Goal: Check status: Check status

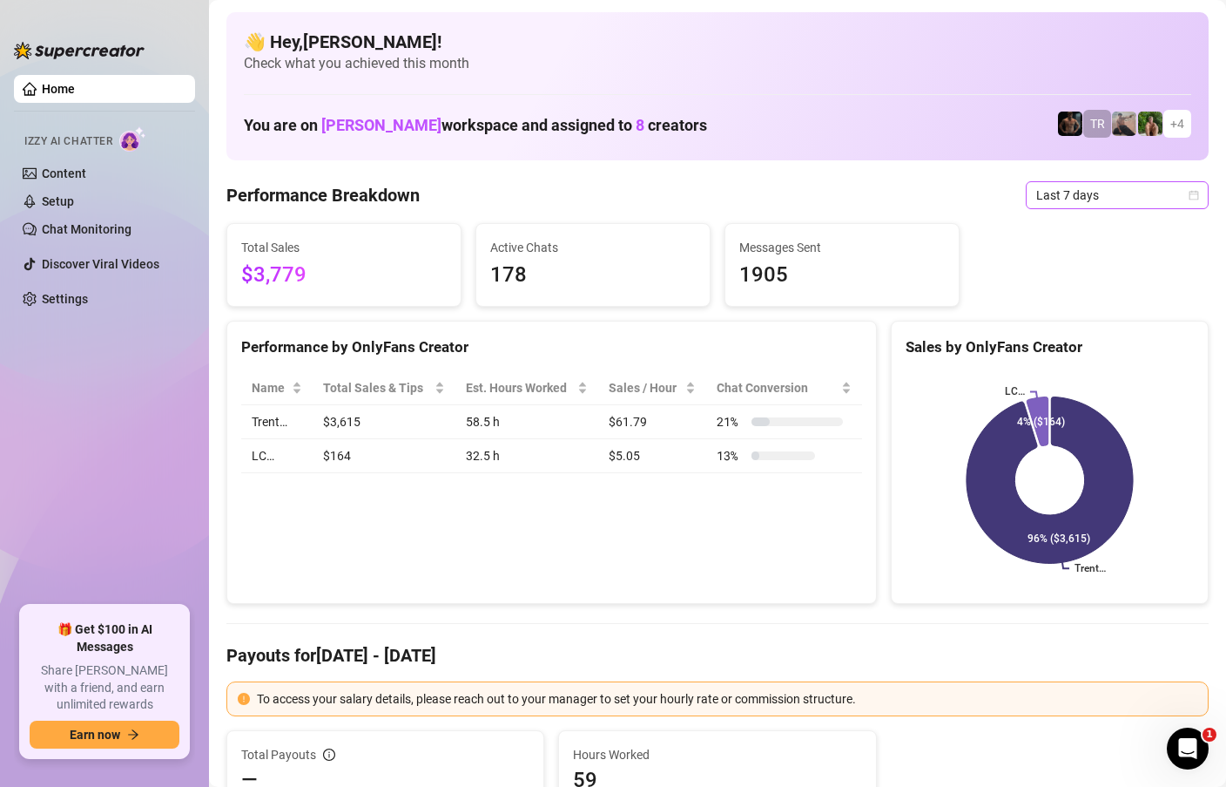
click at [1192, 197] on icon "calendar" at bounding box center [1194, 195] width 10 height 10
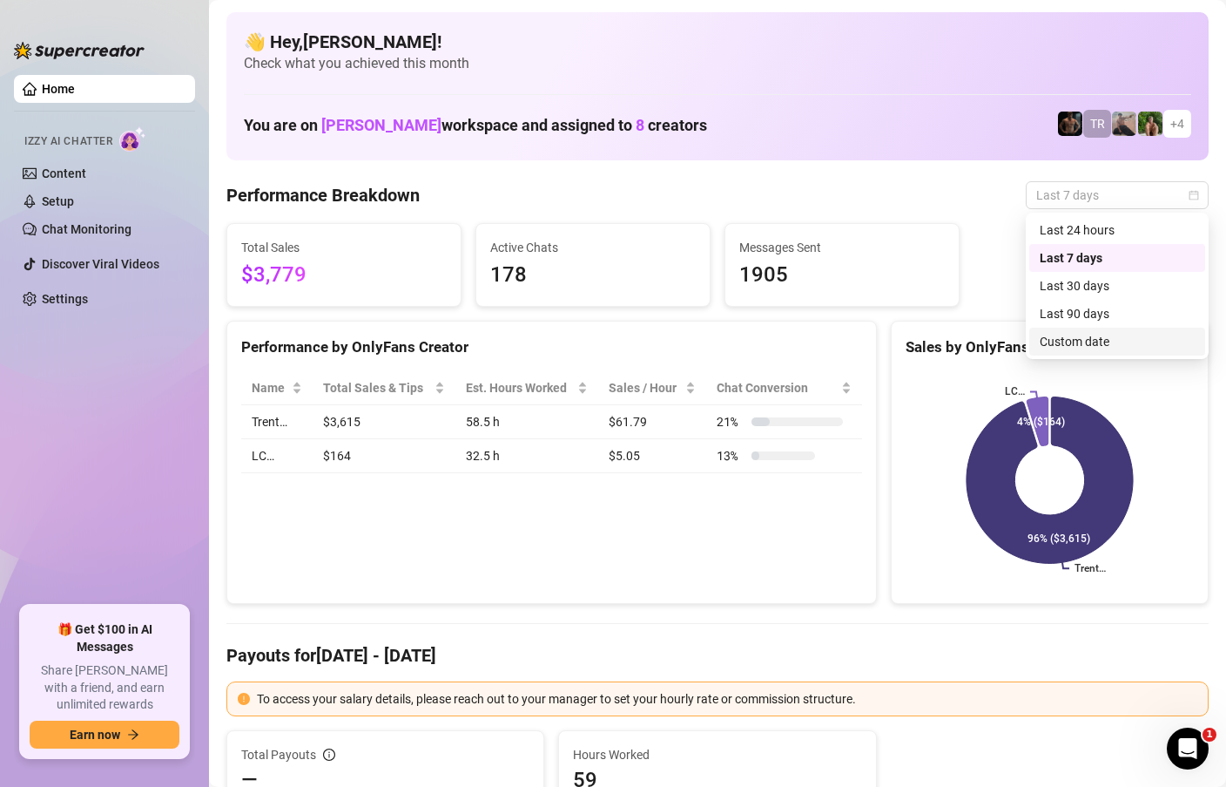
click at [1064, 344] on div "Custom date" at bounding box center [1117, 341] width 155 height 19
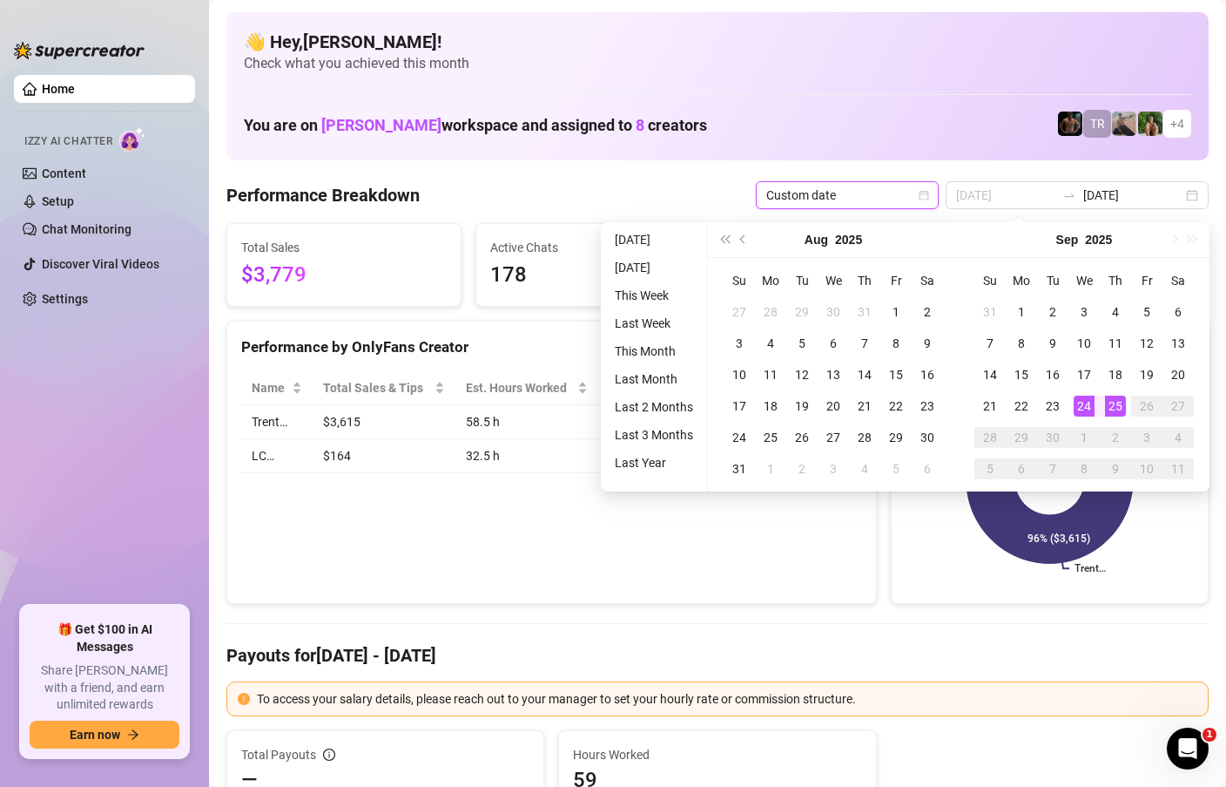
type input "[DATE]"
click at [1119, 406] on div "25" at bounding box center [1115, 405] width 21 height 21
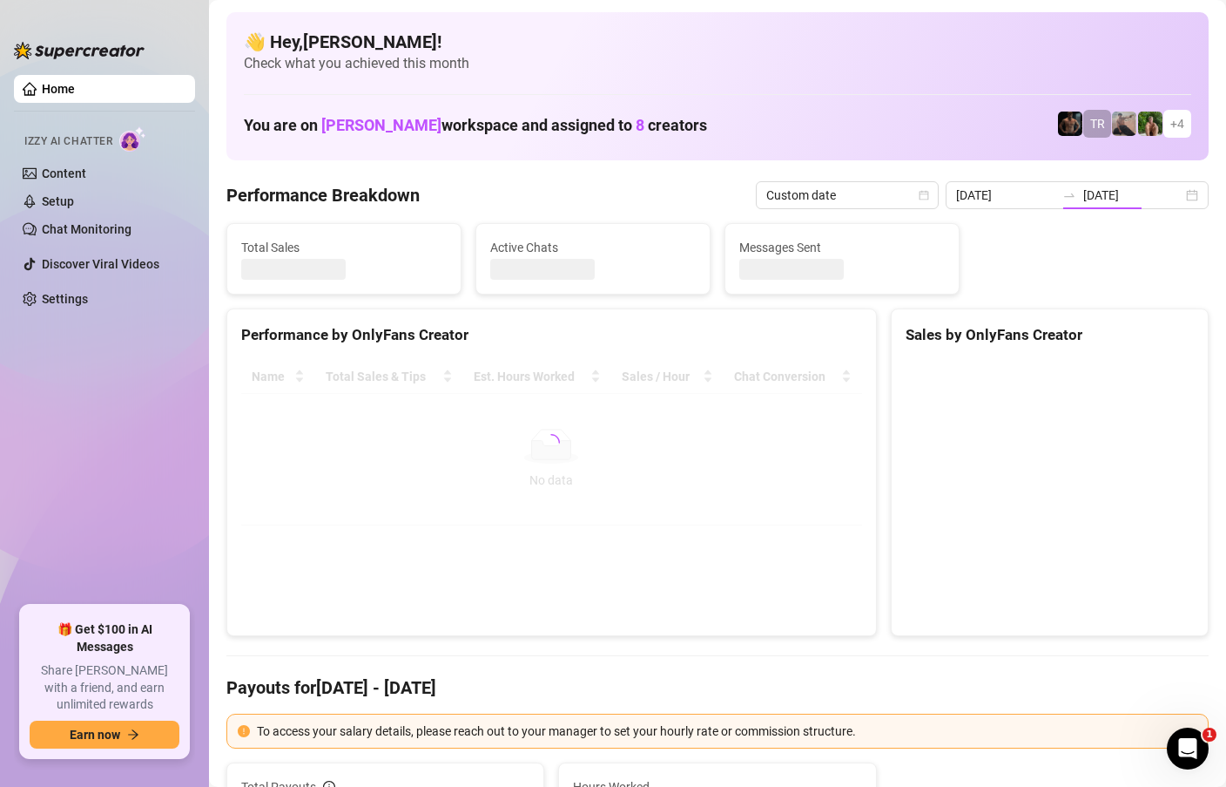
type input "[DATE]"
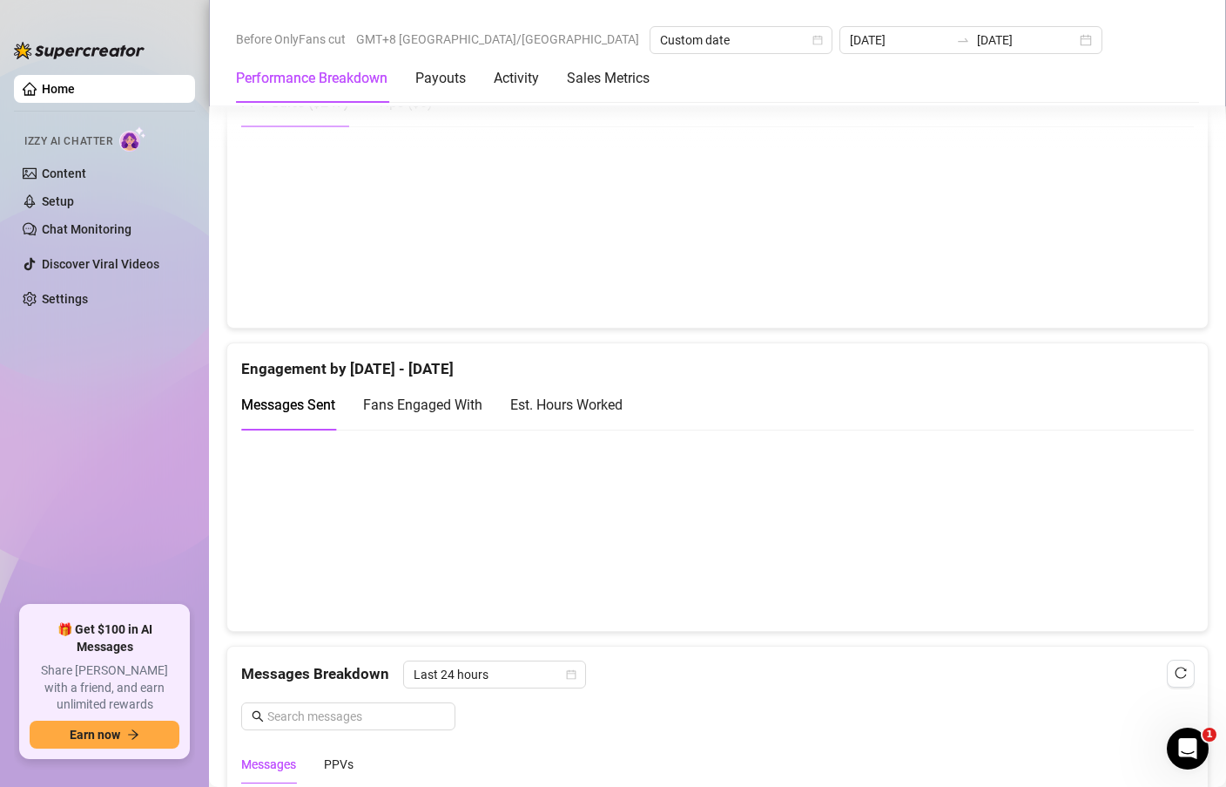
scroll to position [649, 0]
